Goal: Book appointment/travel/reservation

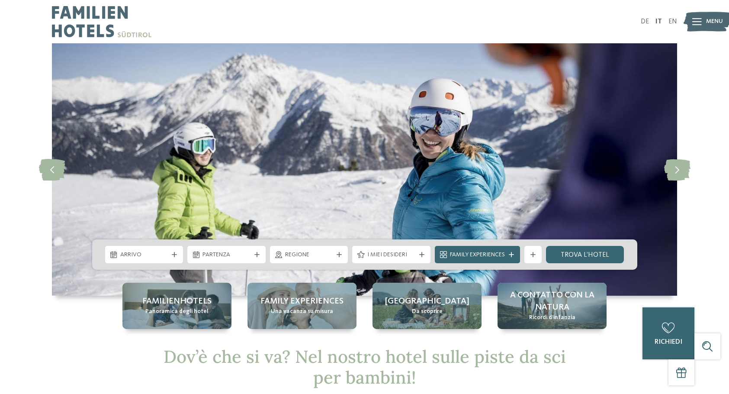
scroll to position [87, 0]
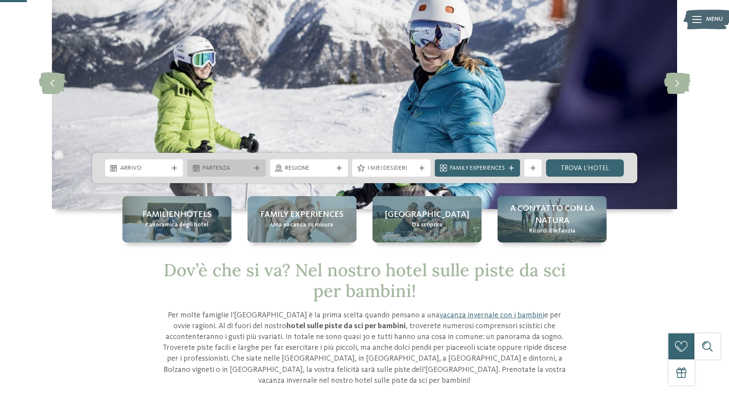
click at [240, 164] on span "Partenza" at bounding box center [227, 168] width 48 height 9
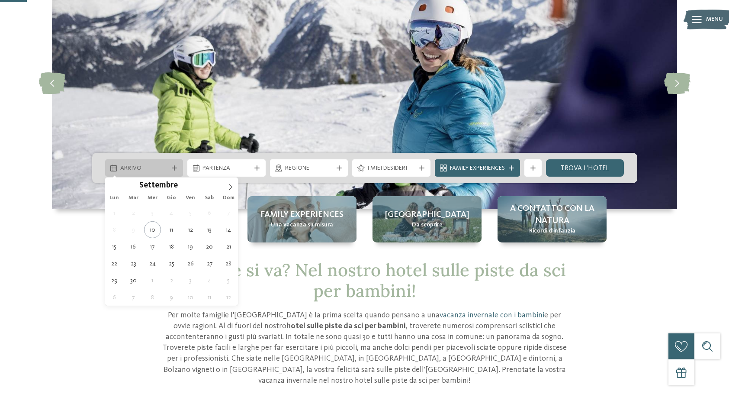
click at [112, 164] on icon at bounding box center [113, 167] width 6 height 7
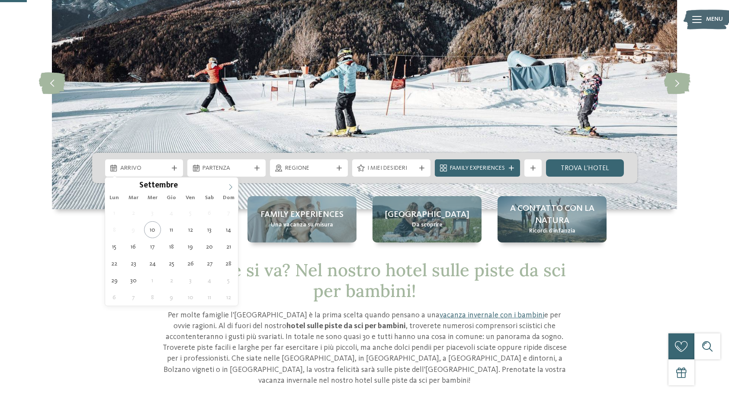
click at [229, 184] on icon at bounding box center [231, 187] width 6 height 6
type input "****"
click at [229, 184] on icon at bounding box center [231, 187] width 6 height 6
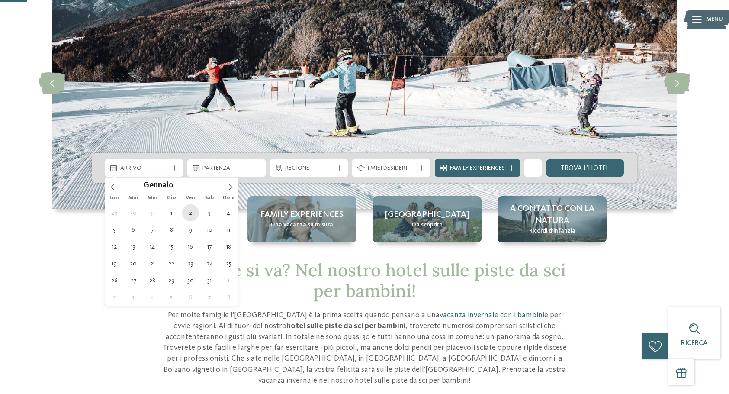
type div "[DATE]"
type input "****"
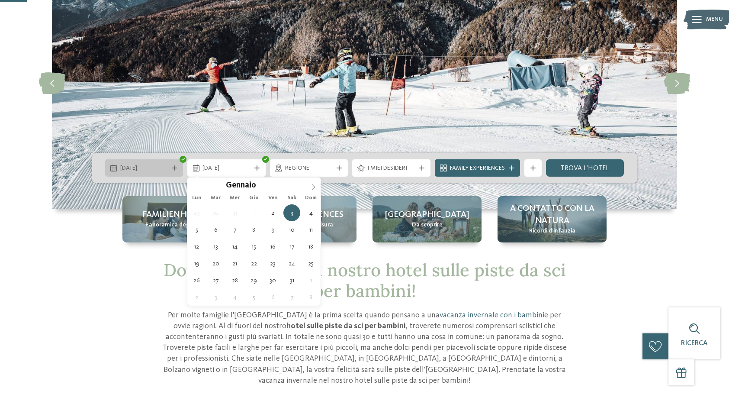
click at [171, 170] on div at bounding box center [174, 167] width 9 height 5
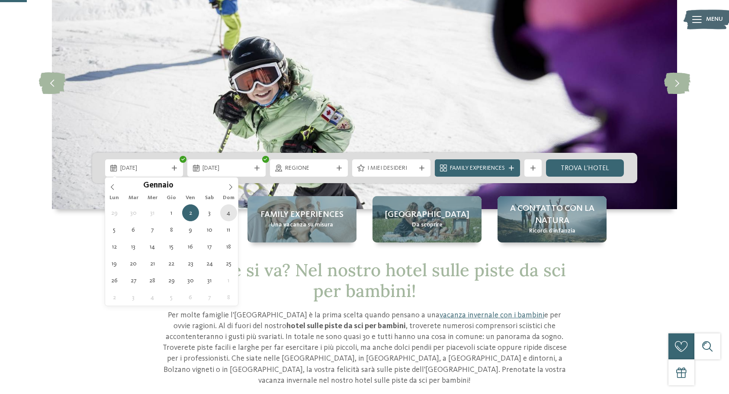
type div "[DATE]"
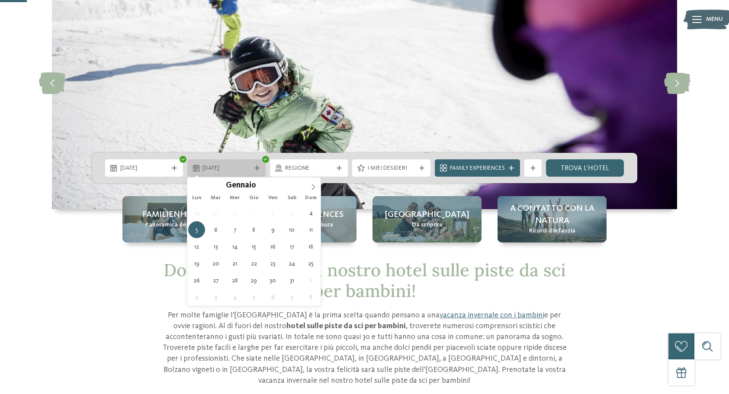
click at [222, 167] on span "[DATE]" at bounding box center [227, 168] width 48 height 9
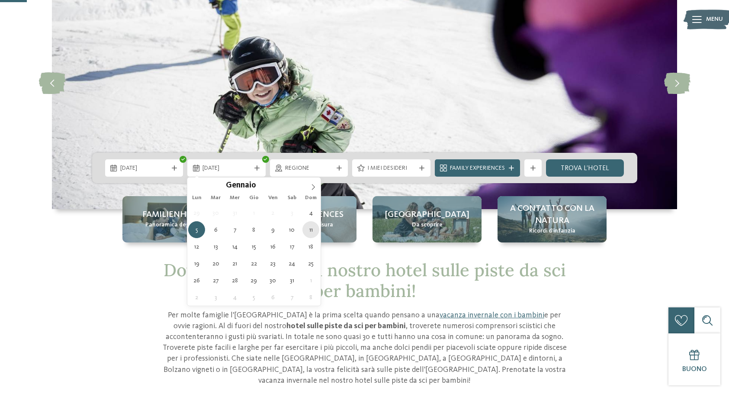
type div "[DATE]"
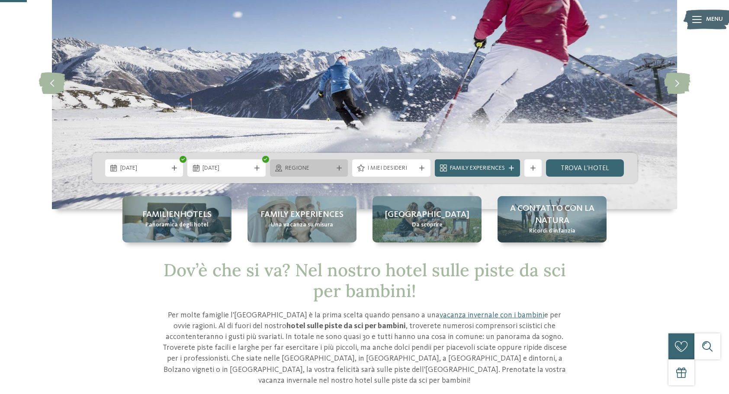
click at [339, 170] on icon at bounding box center [339, 167] width 5 height 5
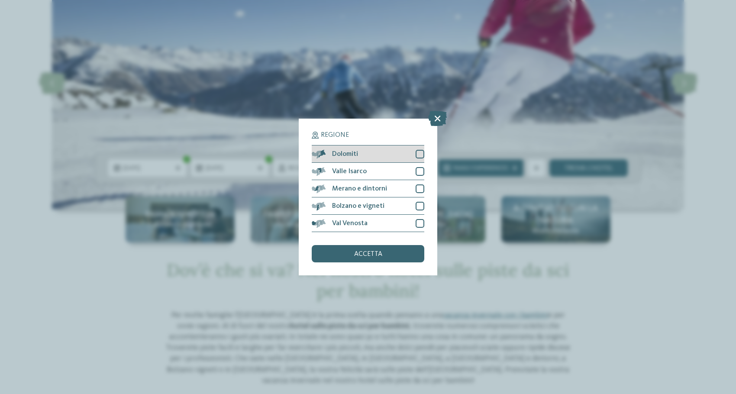
click at [352, 148] on div "Dolomiti" at bounding box center [368, 153] width 113 height 17
click at [411, 251] on div "accetta" at bounding box center [368, 253] width 113 height 17
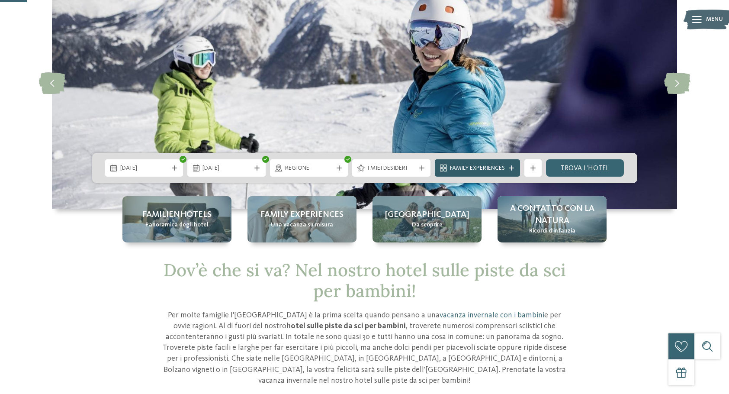
click at [510, 174] on div "Family Experiences" at bounding box center [477, 167] width 85 height 17
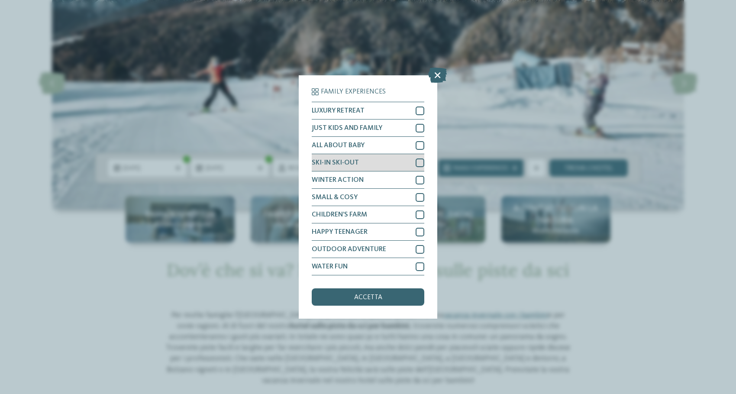
click at [422, 162] on div at bounding box center [419, 162] width 9 height 9
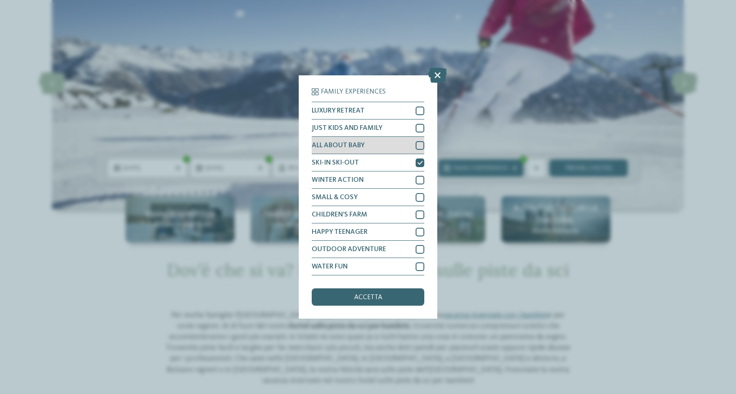
click at [418, 145] on div at bounding box center [419, 145] width 9 height 9
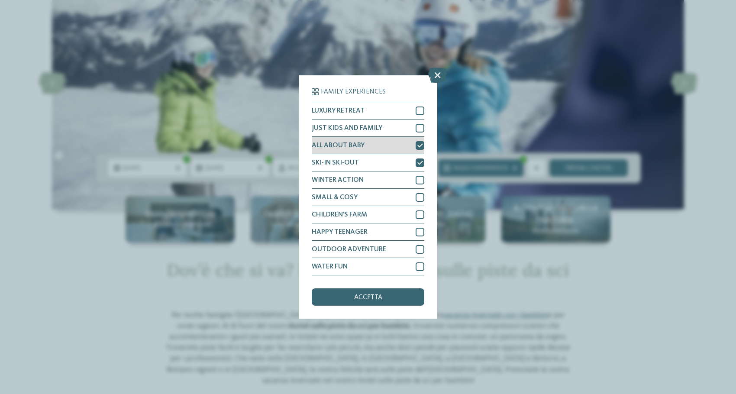
click at [419, 147] on icon at bounding box center [420, 145] width 6 height 5
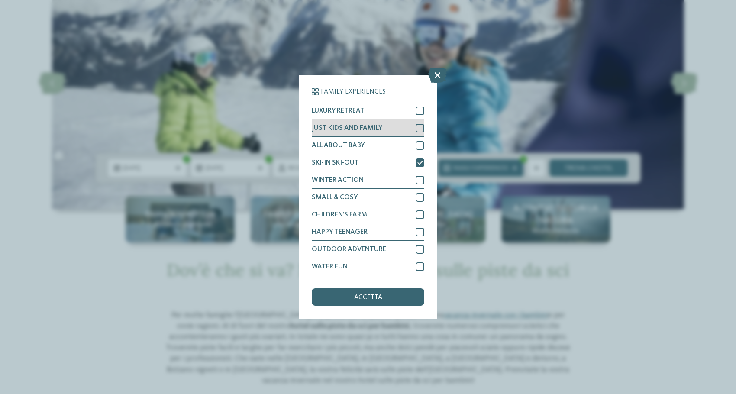
click at [419, 127] on div at bounding box center [419, 128] width 9 height 9
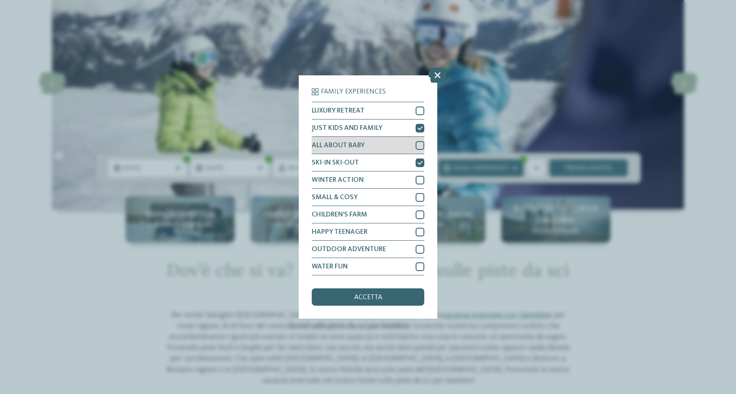
click at [418, 144] on div at bounding box center [419, 145] width 9 height 9
click at [377, 295] on span "accetta" at bounding box center [368, 297] width 28 height 7
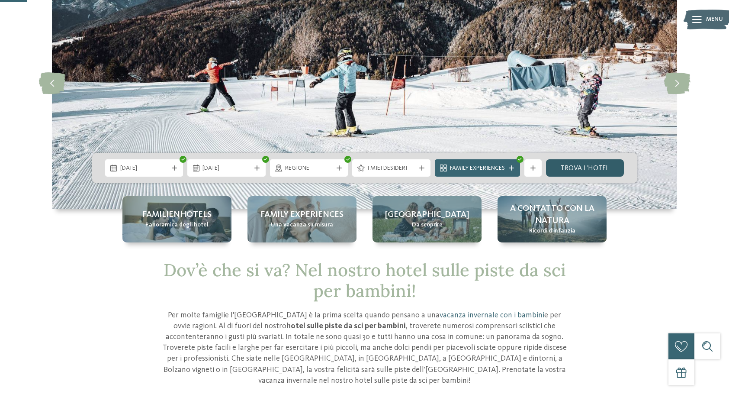
click at [621, 169] on link "trova l’hotel" at bounding box center [585, 167] width 78 height 17
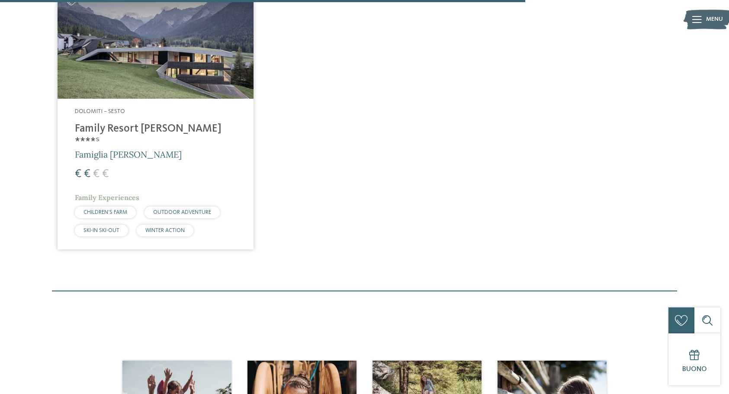
scroll to position [890, 0]
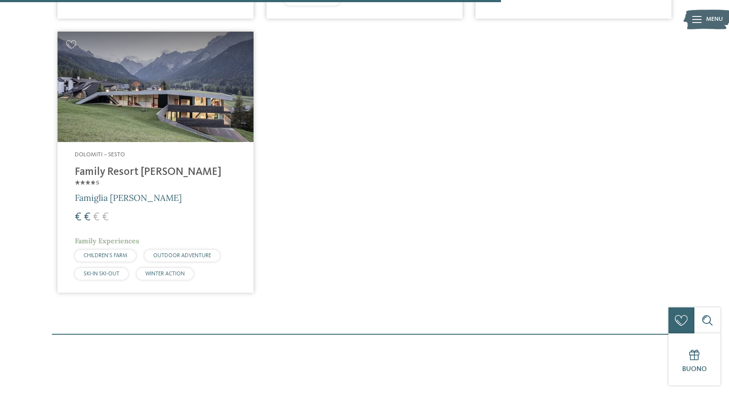
click at [154, 122] on img at bounding box center [156, 87] width 196 height 110
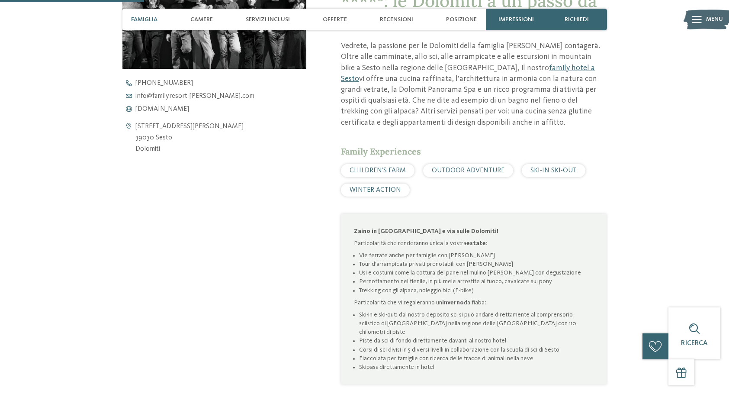
scroll to position [519, 0]
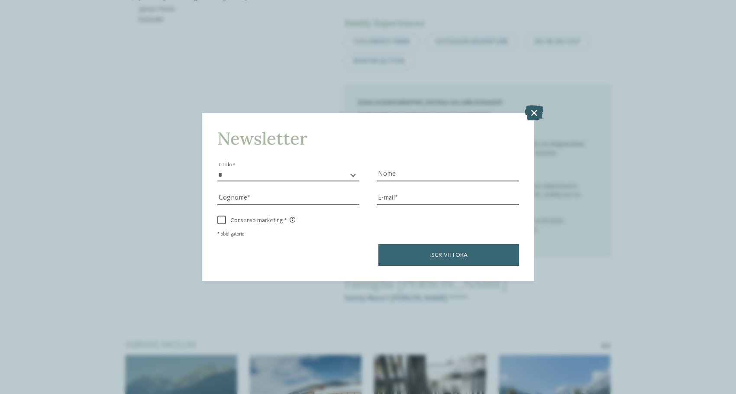
click at [533, 112] on icon at bounding box center [534, 112] width 19 height 15
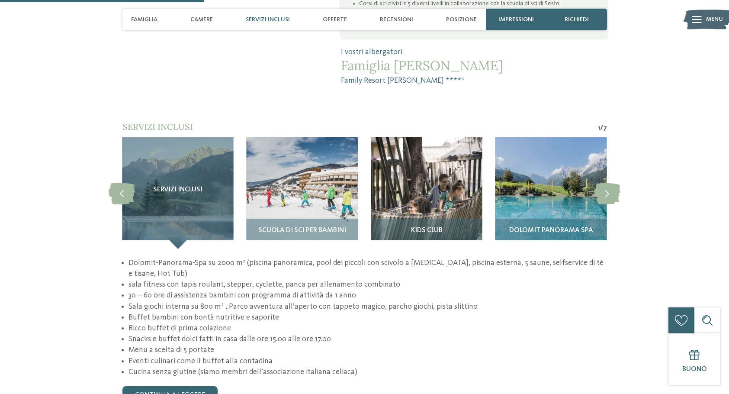
scroll to position [822, 0]
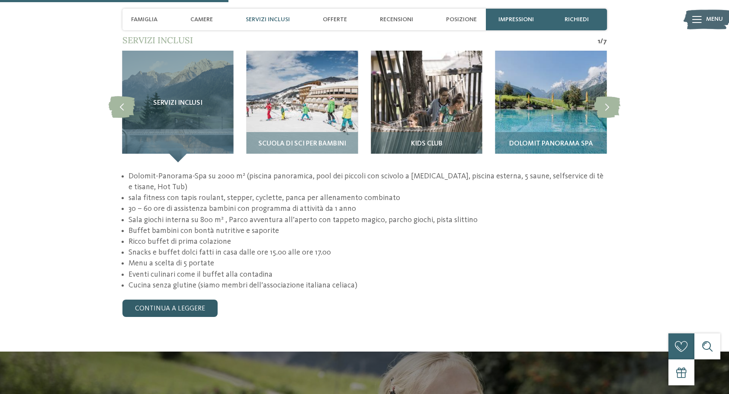
click at [184, 299] on link "continua a leggere" at bounding box center [169, 307] width 95 height 17
